Goal: Task Accomplishment & Management: Manage account settings

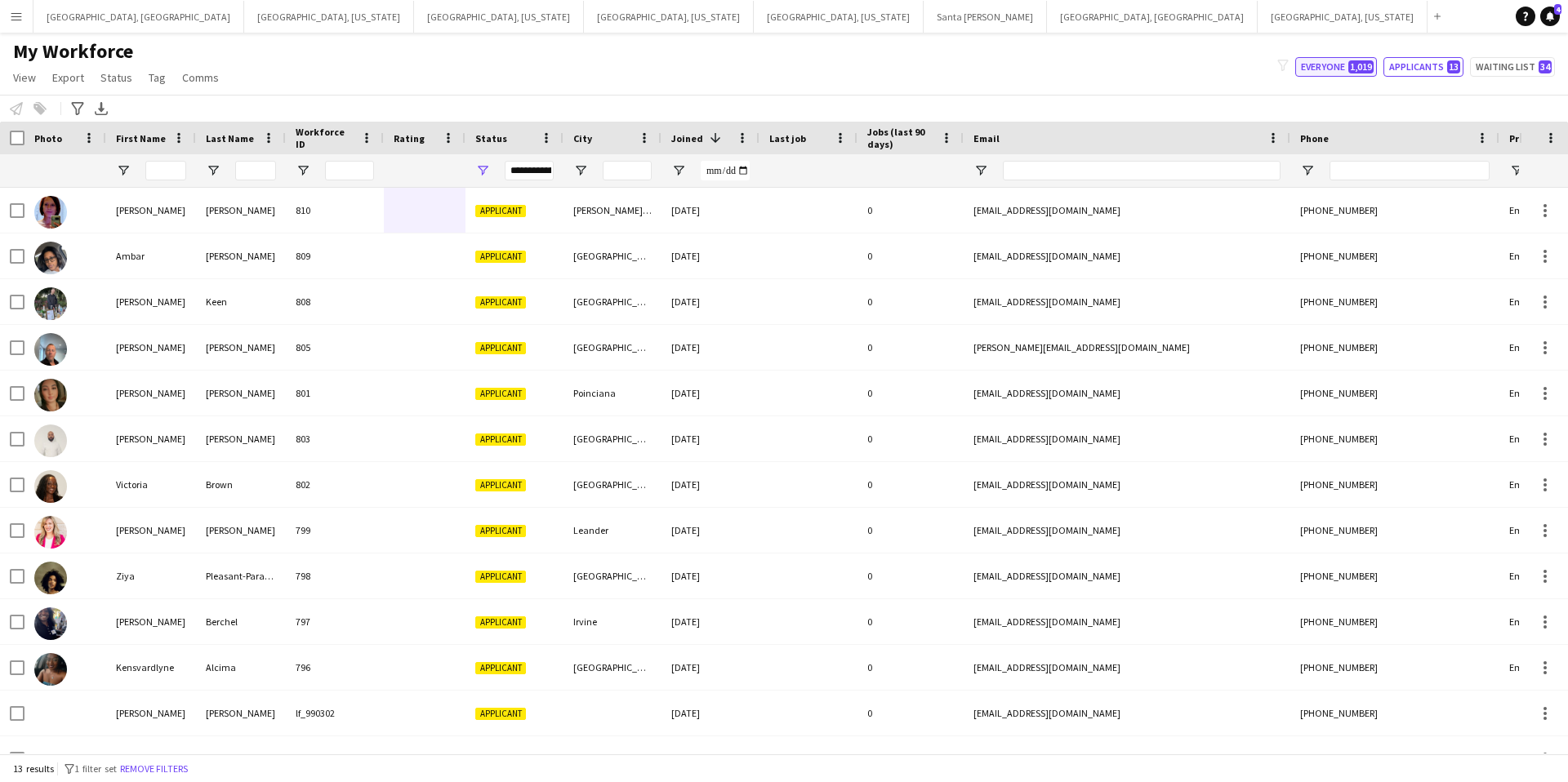
click at [1346, 68] on button "Everyone 1,019" at bounding box center [1336, 67] width 81 height 20
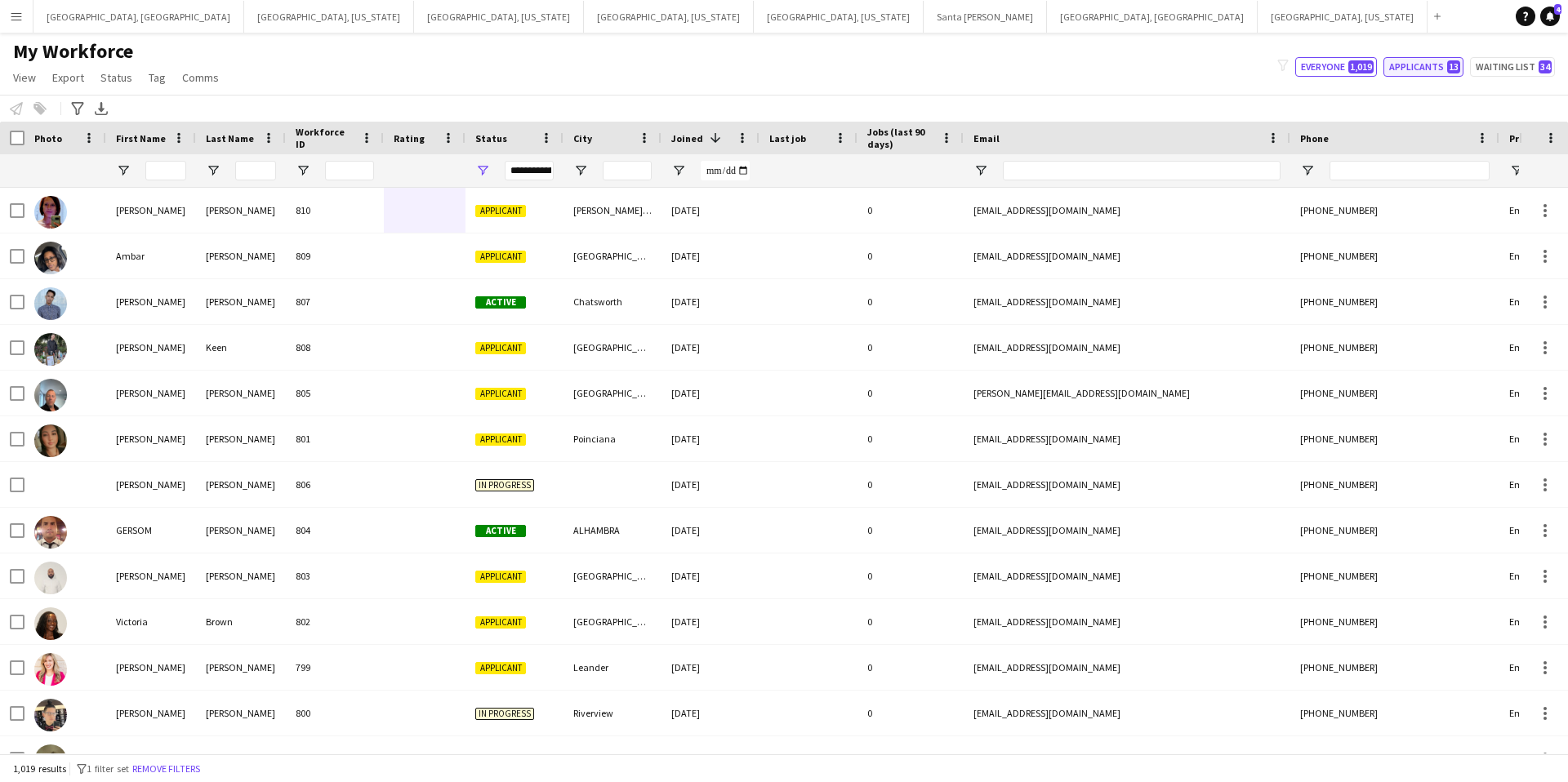
click at [1444, 68] on button "Applicants 13" at bounding box center [1423, 67] width 80 height 20
type input "**********"
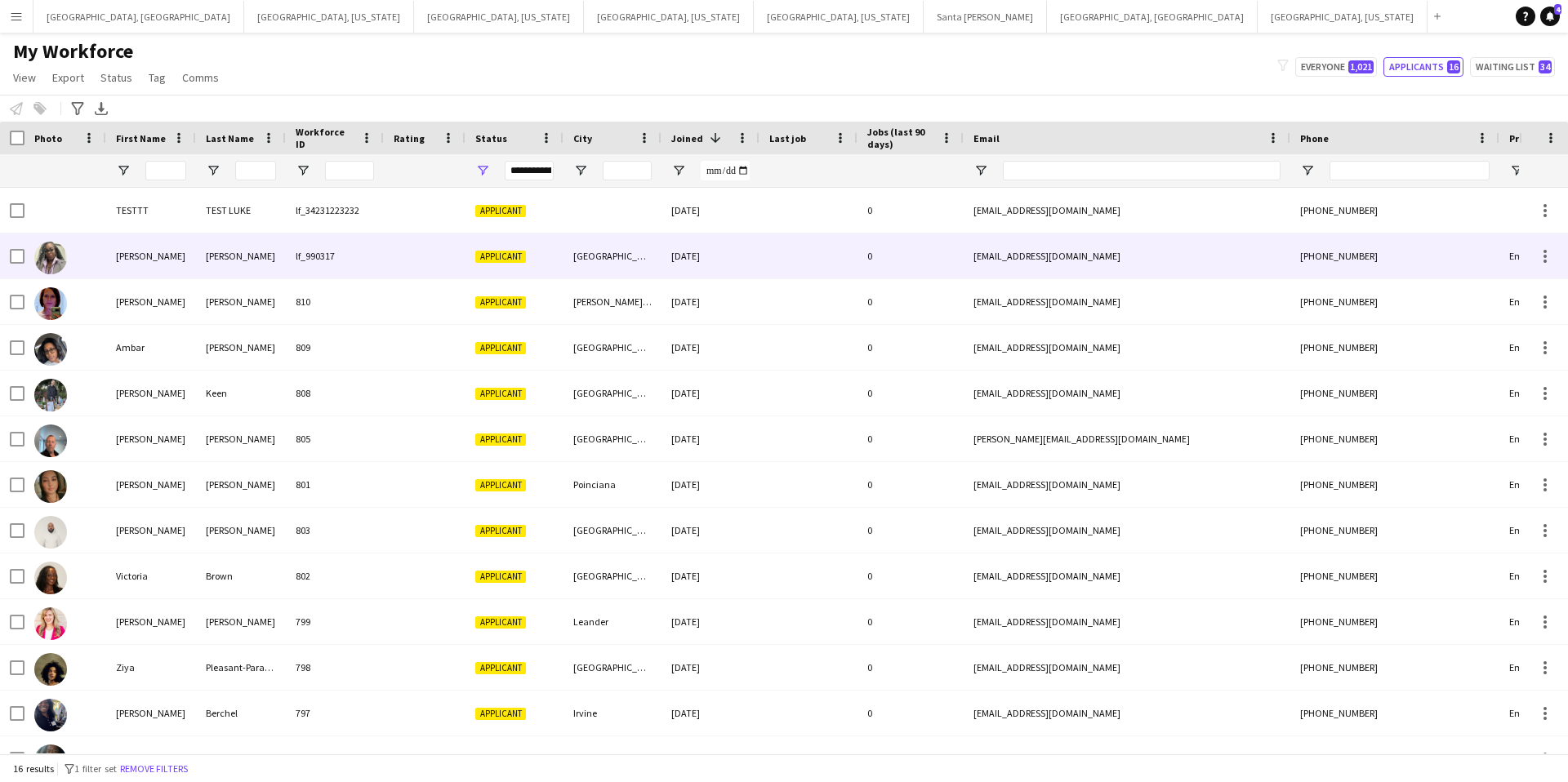
click at [951, 267] on div "0" at bounding box center [910, 256] width 107 height 45
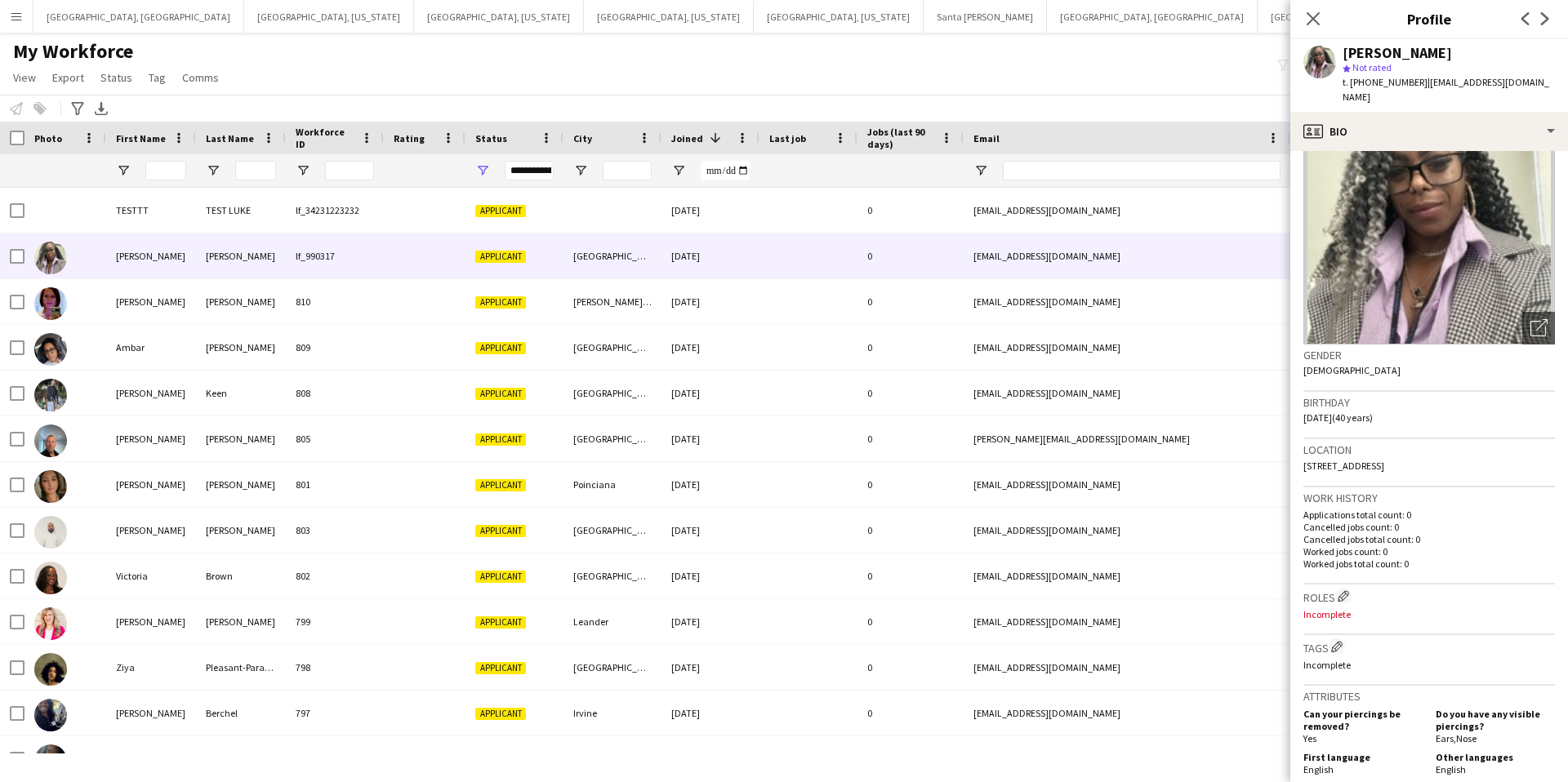
scroll to position [74, 0]
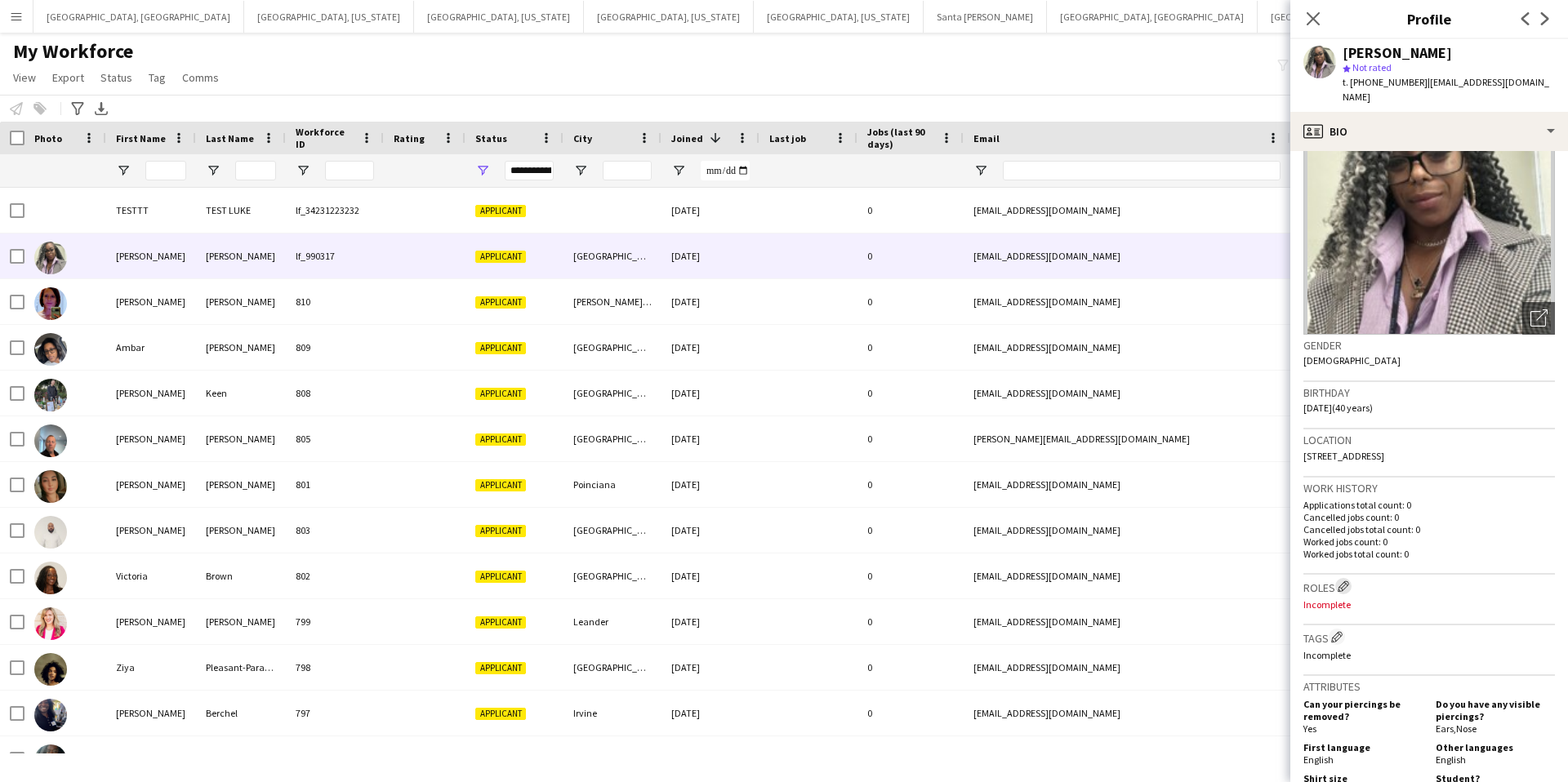
click at [1344, 580] on app-icon "Edit crew company roles" at bounding box center [1343, 585] width 11 height 11
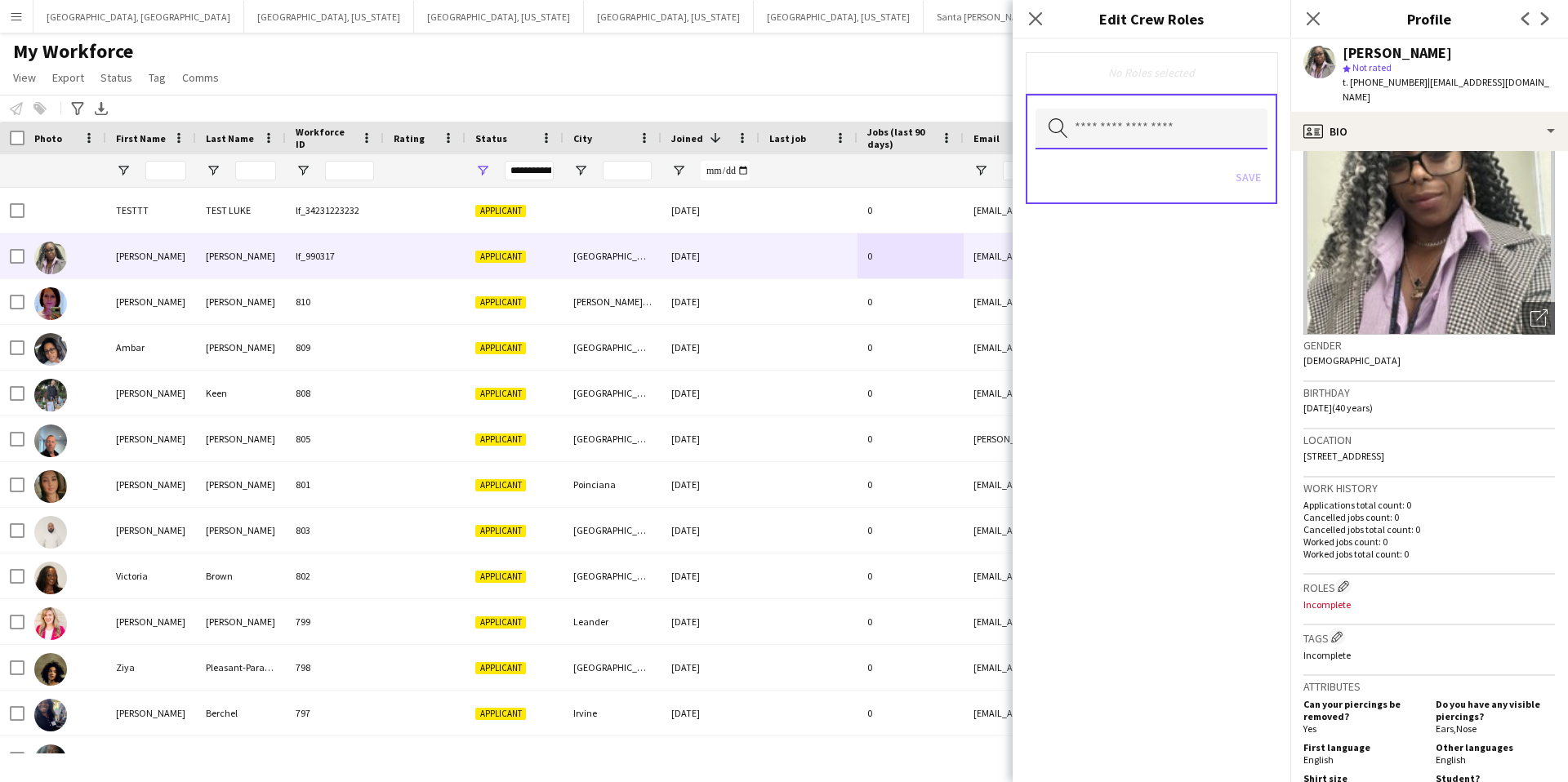
click at [1131, 126] on input "text" at bounding box center [1152, 128] width 232 height 41
type input "*******"
click at [1127, 175] on span "LA - Server" at bounding box center [1152, 176] width 206 height 16
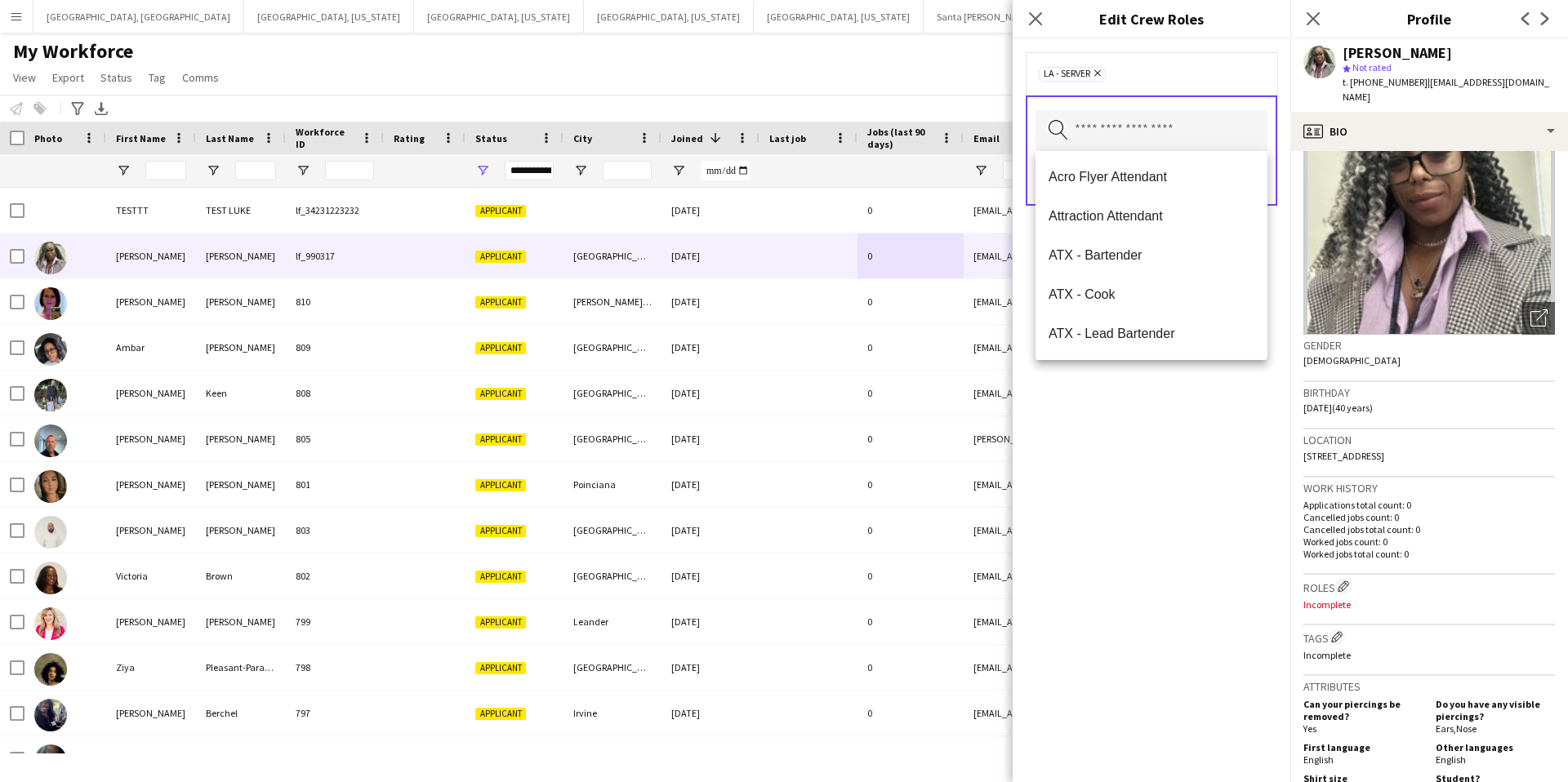
click at [1197, 73] on div "LA - Server Remove" at bounding box center [1151, 73] width 225 height 16
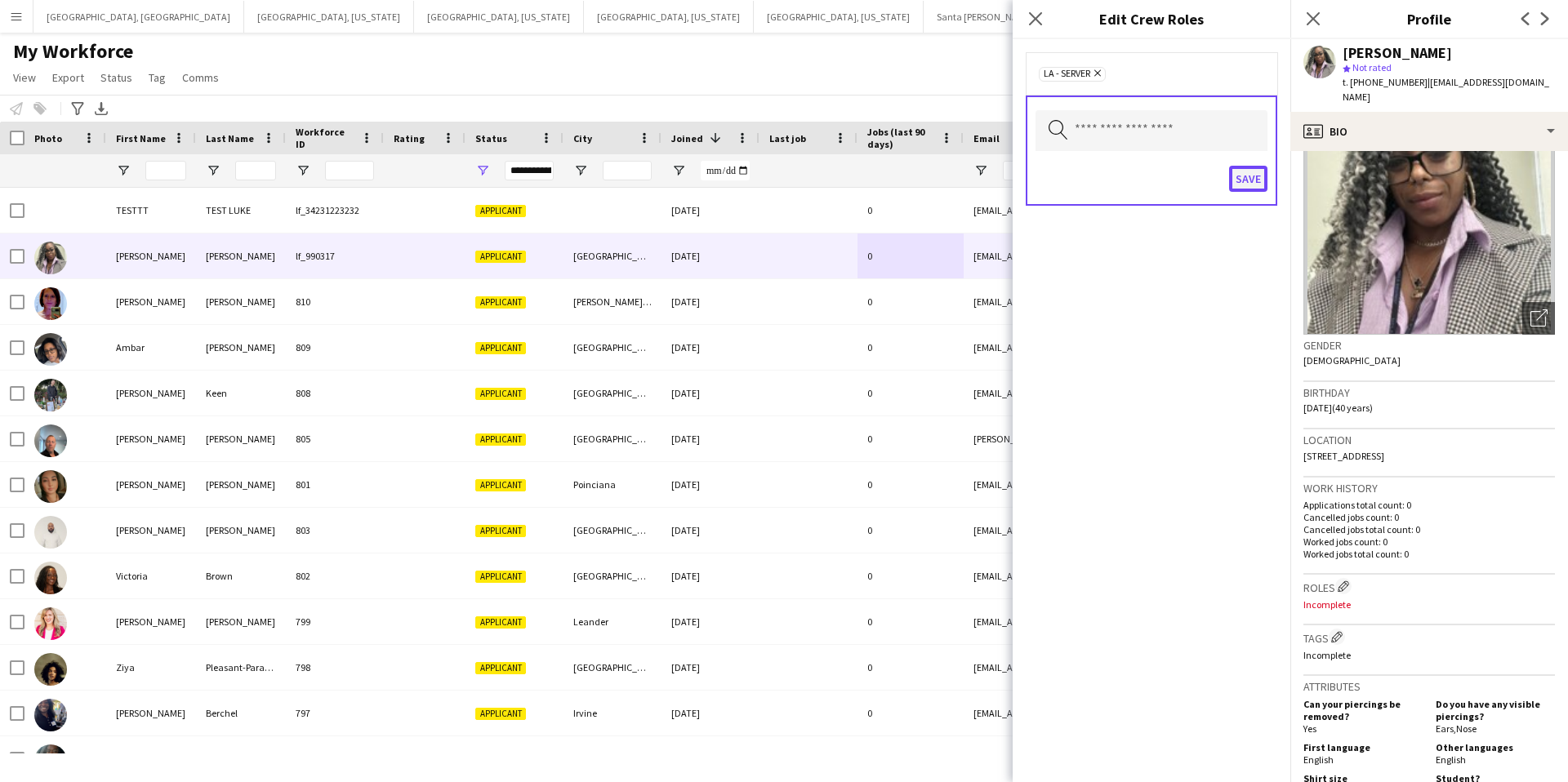
click at [1252, 177] on button "Save" at bounding box center [1248, 178] width 38 height 26
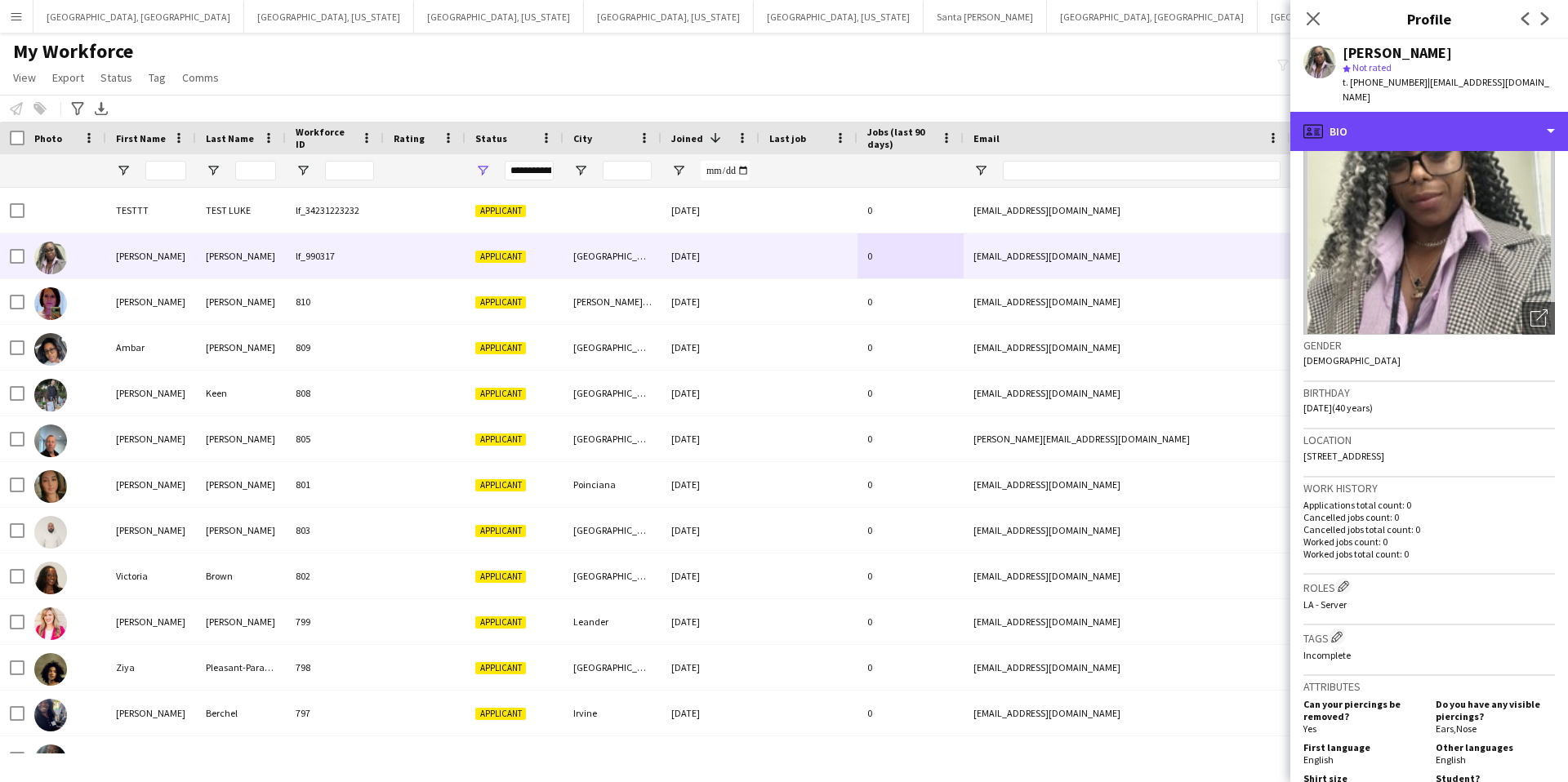
drag, startPoint x: 1455, startPoint y: 116, endPoint x: 1450, endPoint y: 130, distance: 14.9
click at [1455, 116] on div "profile Bio" at bounding box center [1429, 131] width 278 height 39
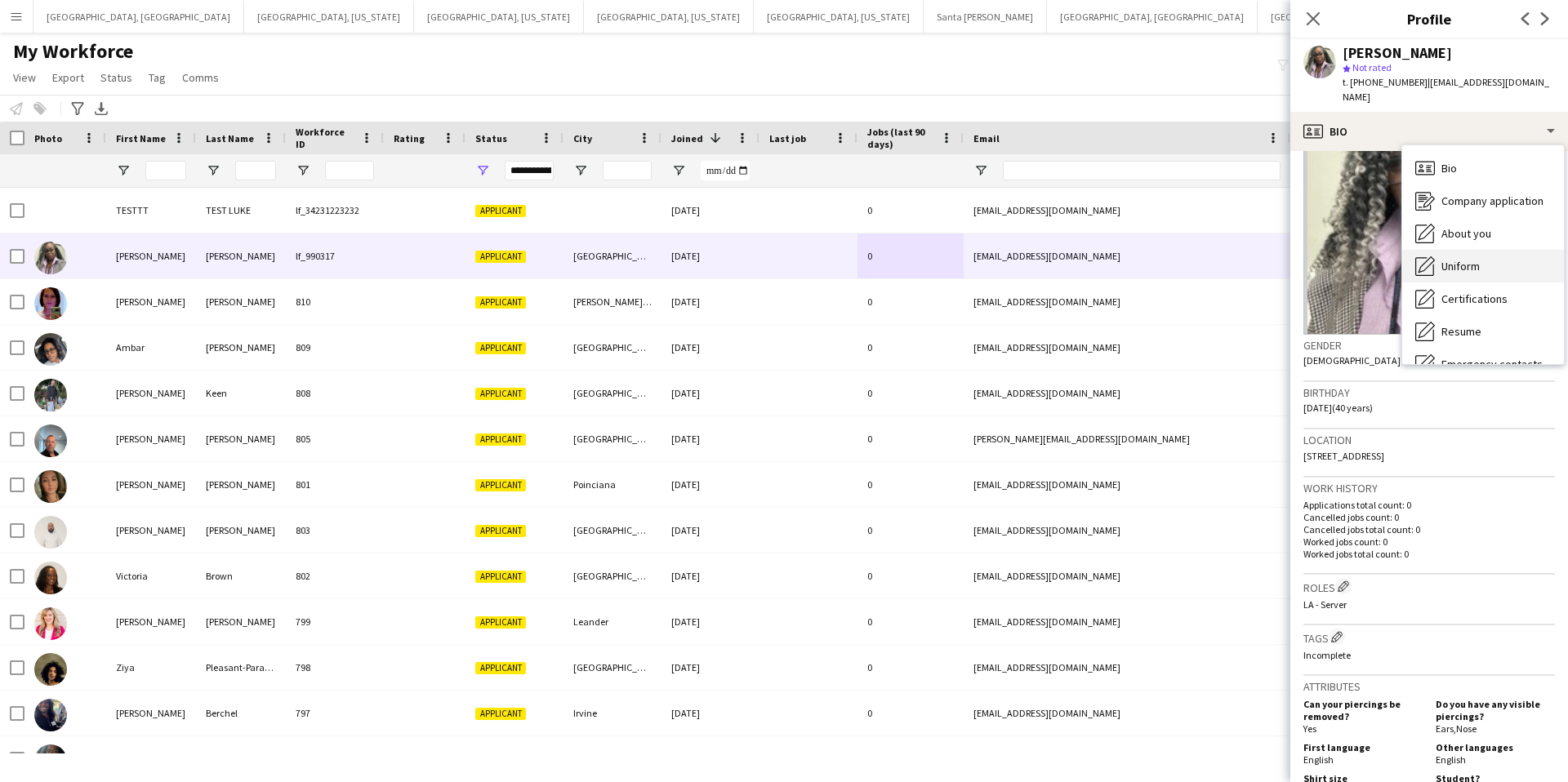
click at [1473, 259] on span "Uniform" at bounding box center [1461, 266] width 38 height 15
